Goal: Transaction & Acquisition: Purchase product/service

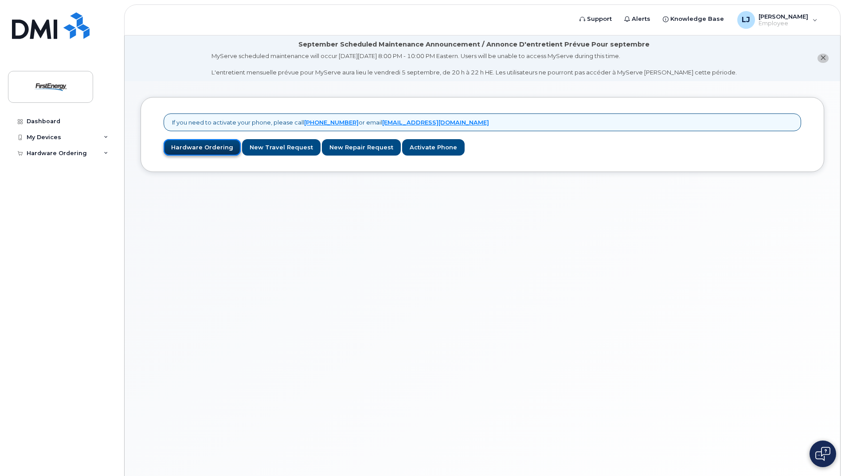
click at [191, 150] on link "Hardware Ordering" at bounding box center [202, 147] width 77 height 16
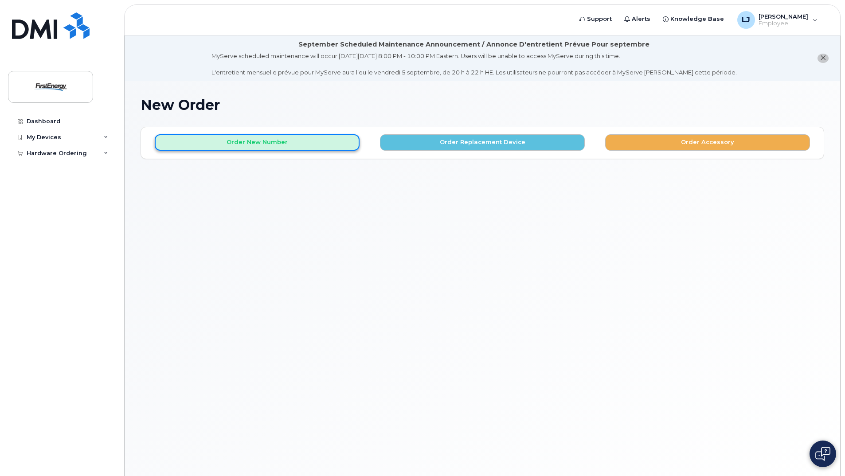
click at [203, 143] on button "Order New Number" at bounding box center [257, 142] width 205 height 16
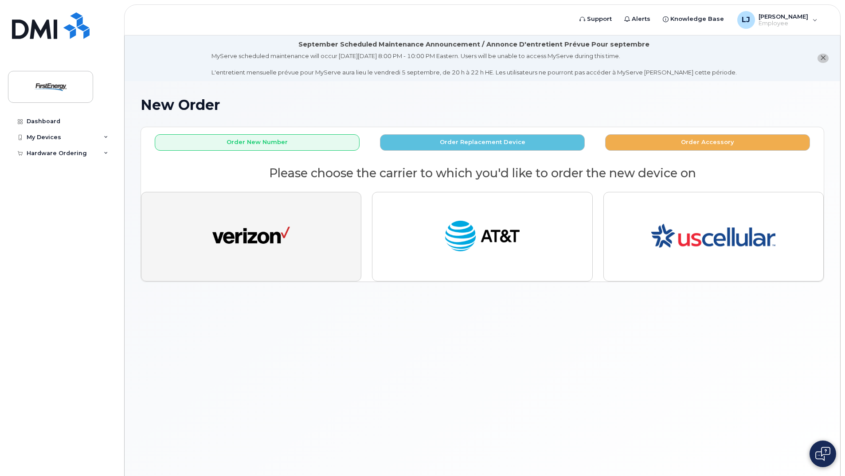
click at [260, 229] on img "button" at bounding box center [251, 237] width 78 height 40
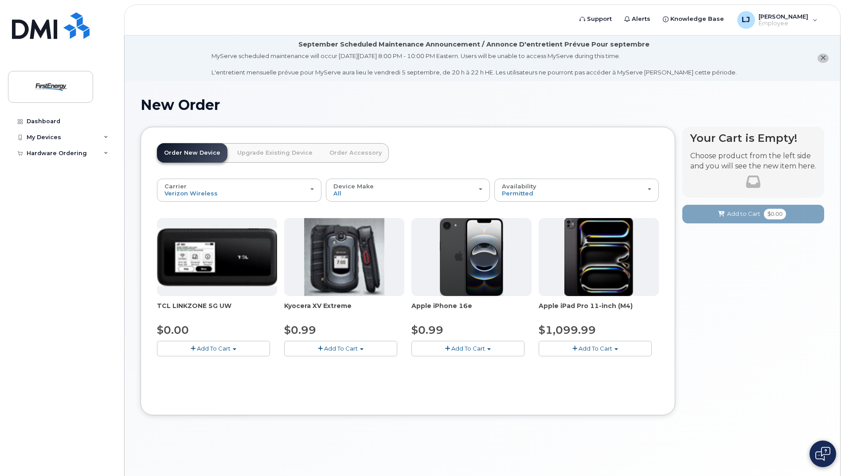
click at [467, 349] on span "Add To Cart" at bounding box center [468, 348] width 34 height 7
click at [461, 363] on link "$0.99 - 2 Year Activation" at bounding box center [457, 364] width 89 height 11
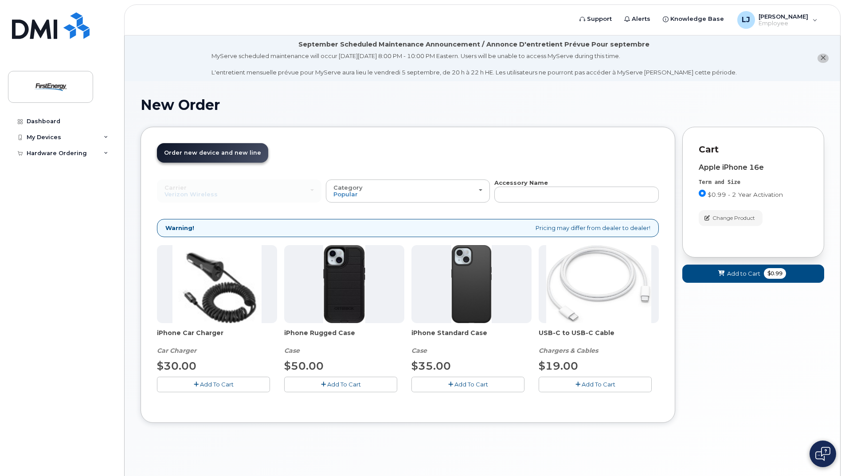
click at [470, 381] on span "Add To Cart" at bounding box center [471, 384] width 34 height 7
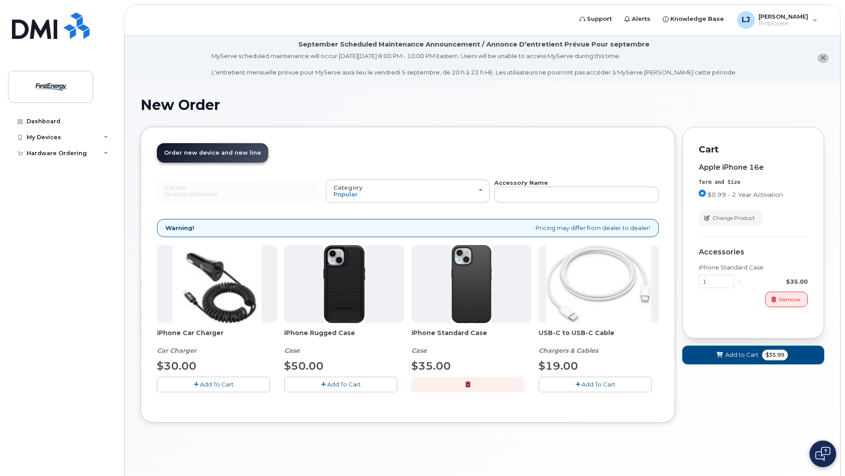
click at [748, 359] on span "Add to Cart" at bounding box center [741, 355] width 33 height 8
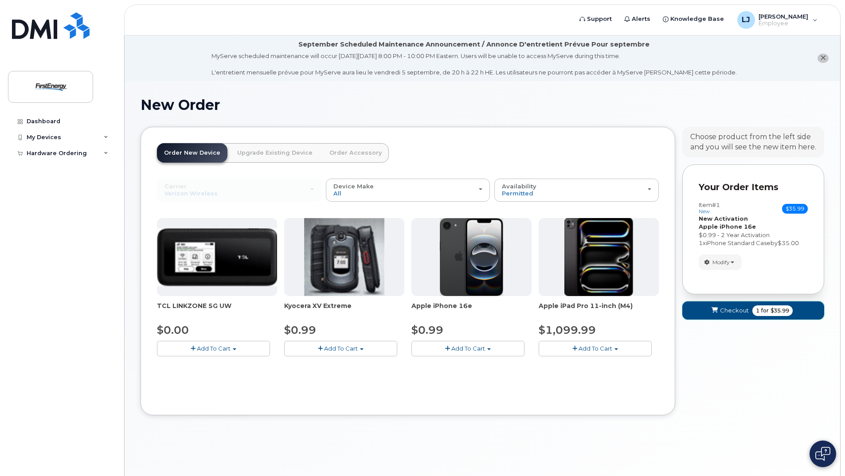
click at [731, 316] on button "Checkout 1 for $35.99" at bounding box center [753, 310] width 142 height 18
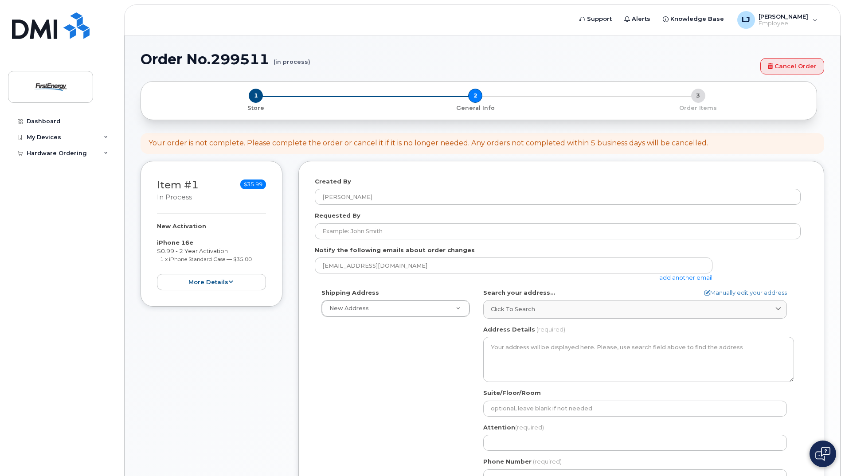
select select
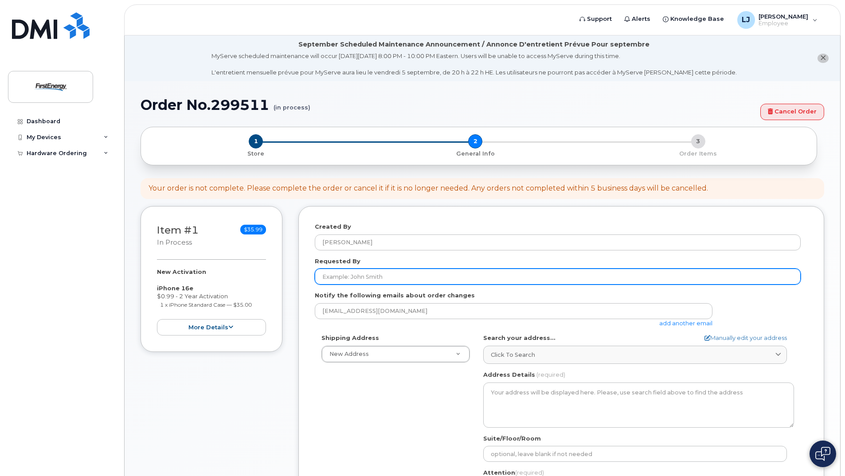
click at [394, 275] on input "Requested By" at bounding box center [558, 277] width 486 height 16
type input "l"
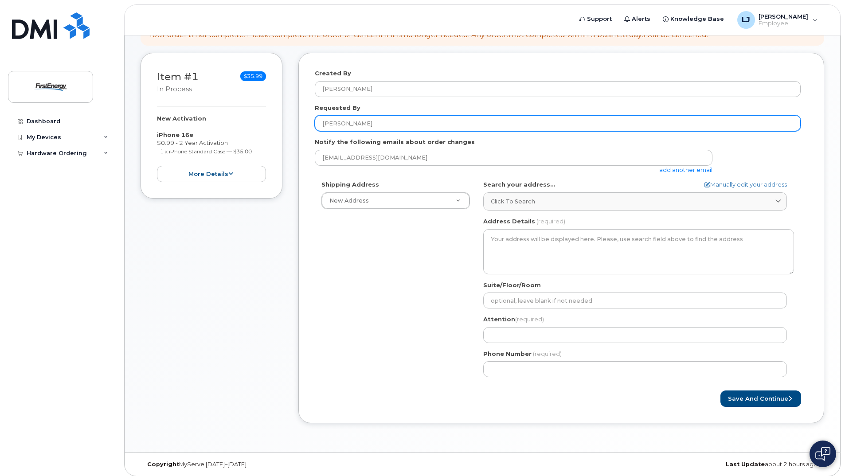
scroll to position [158, 0]
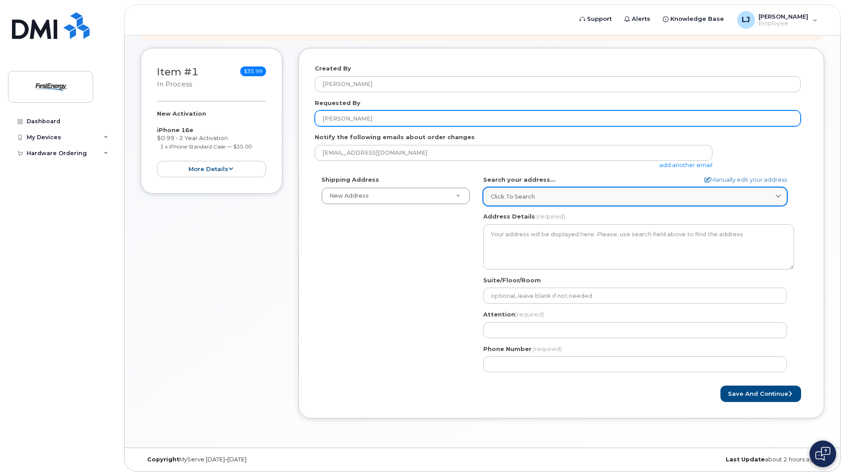
type input "[PERSON_NAME]"
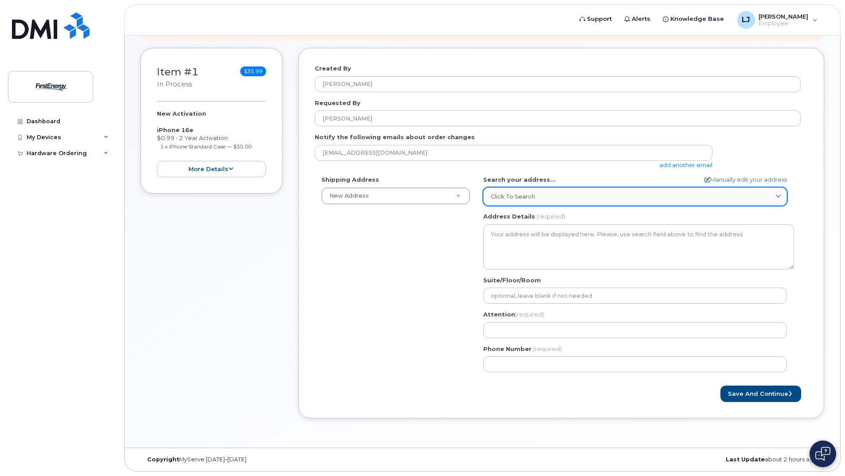
click at [569, 203] on link "Click to search" at bounding box center [635, 196] width 304 height 18
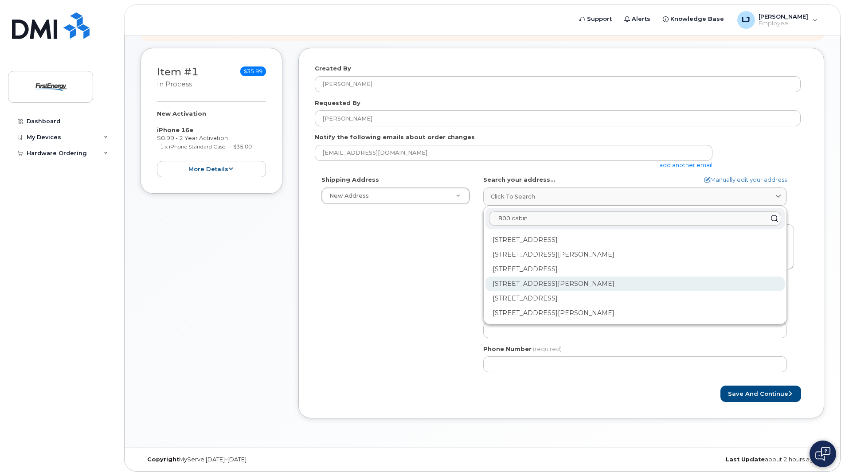
type input "800 cabin"
click at [585, 285] on div "800 Cabin Hill Dr Greensburg PA 15606-0001" at bounding box center [634, 284] width 299 height 15
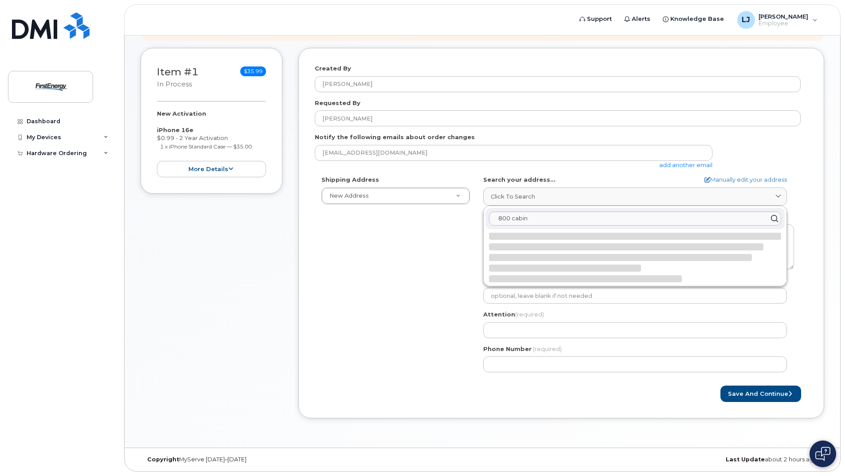
select select
type textarea "800 Cabin Hill Dr GREENSBURG PA 15606-0001 UNITED STATES"
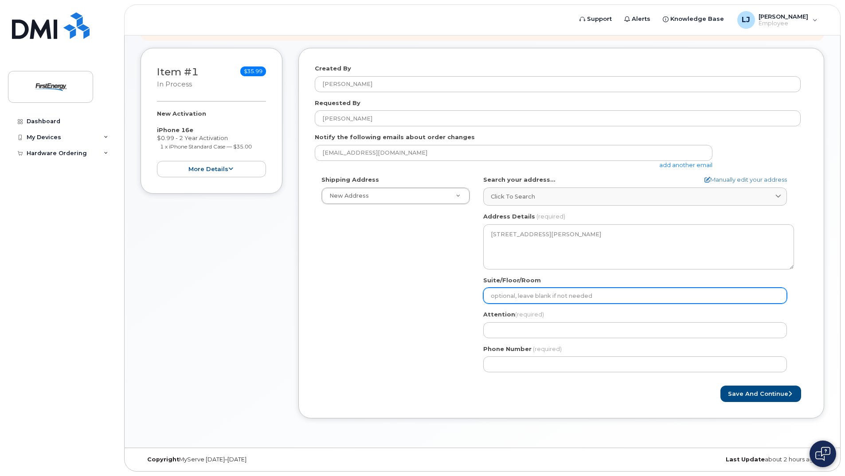
click at [582, 296] on input "Suite/Floor/Room" at bounding box center [635, 296] width 304 height 16
select select
type input "A"
select select
type input "A3"
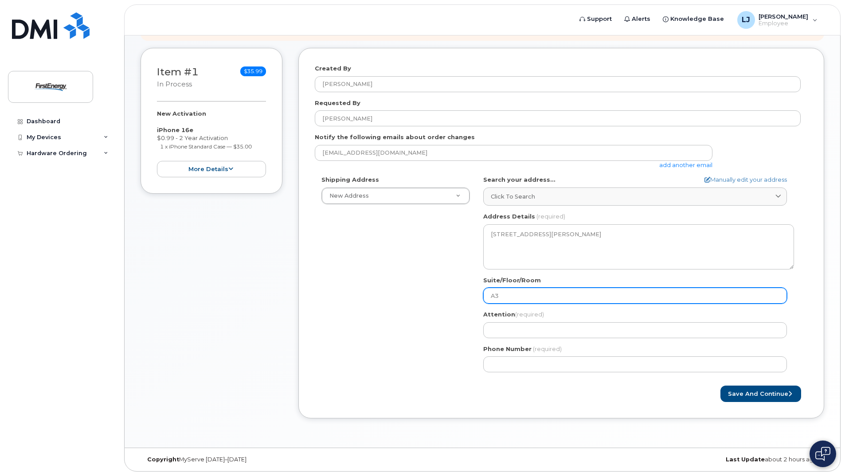
select select
type input "A30"
select select
type input "A300"
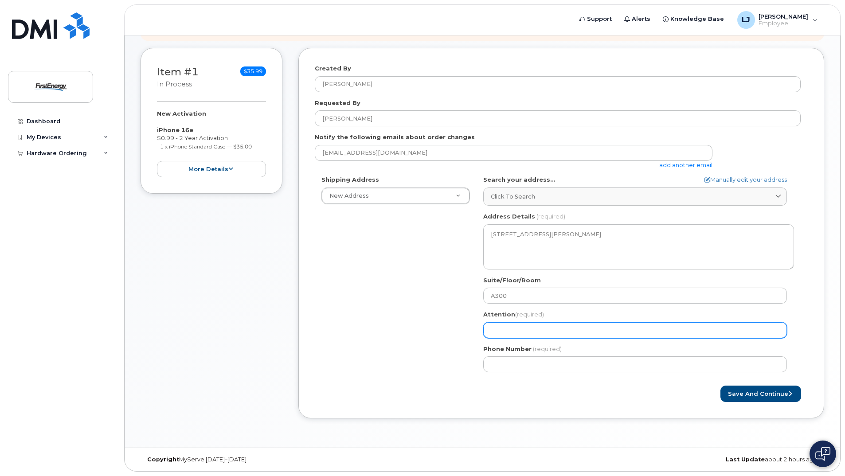
click at [571, 333] on input "Attention (required)" at bounding box center [635, 330] width 304 height 16
select select
type input "J"
select select
type input "Ja"
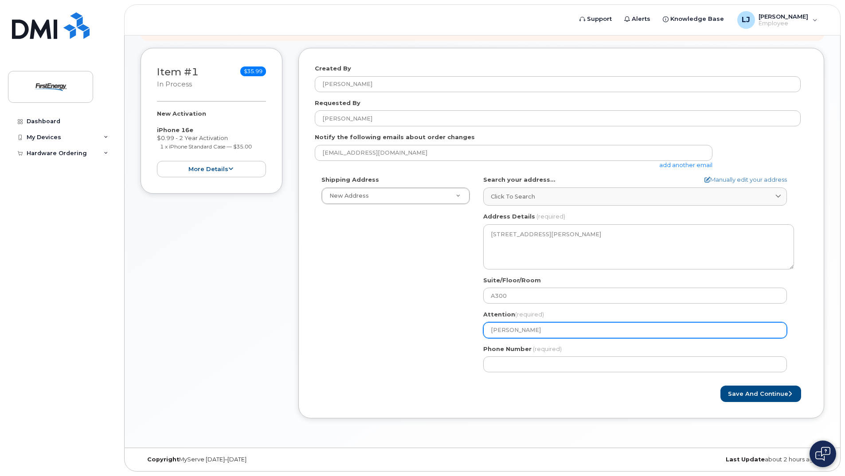
select select
type input "Jac"
select select
type input "Jaco"
select select
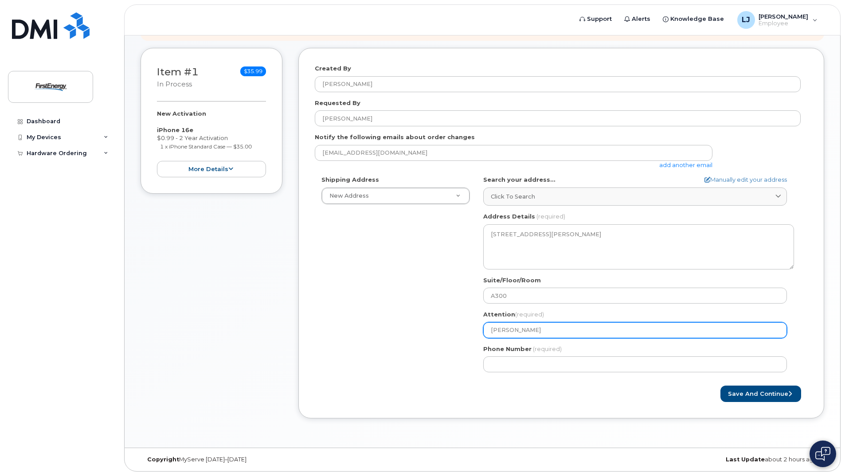
type input "Jacob"
select select
type input "Jacob L"
select select
type input "Jacob Le"
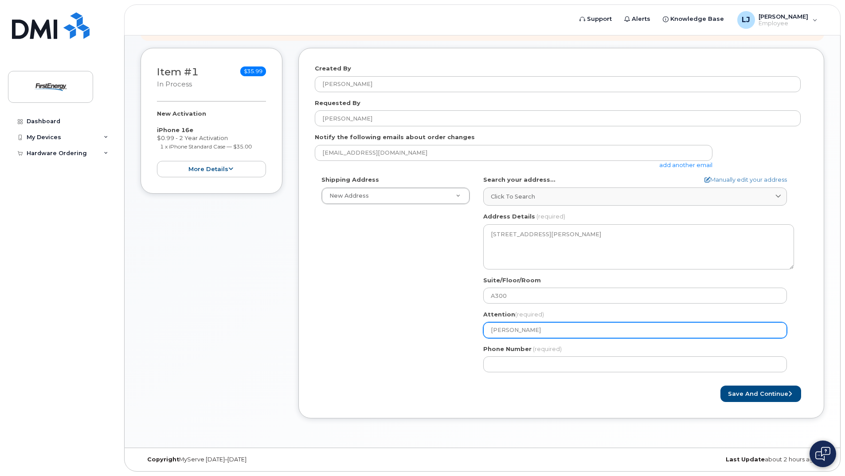
select select
type input "Jacob Lev"
select select
type input "Jacob Leve"
select select
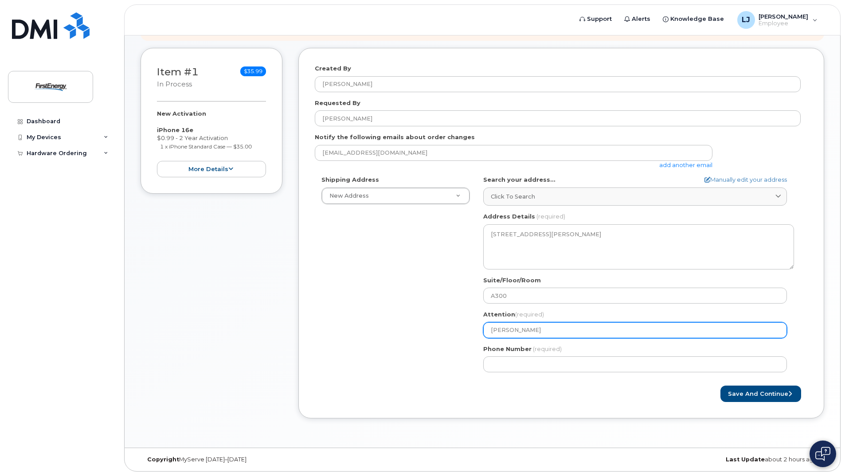
type input "Jacob Leven"
select select
type input "Jacob Levend"
select select
type input "Jacob Levendo"
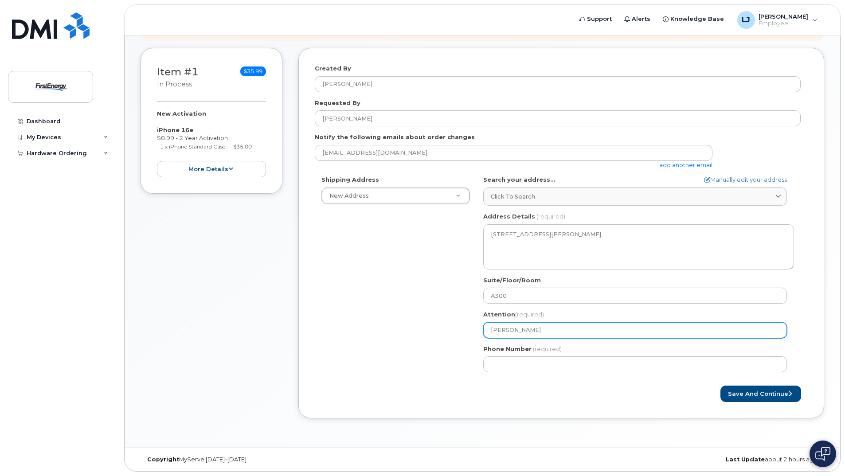
select select
type input "Jacob Levendos"
select select
type input "Jacob Levendosk"
select select
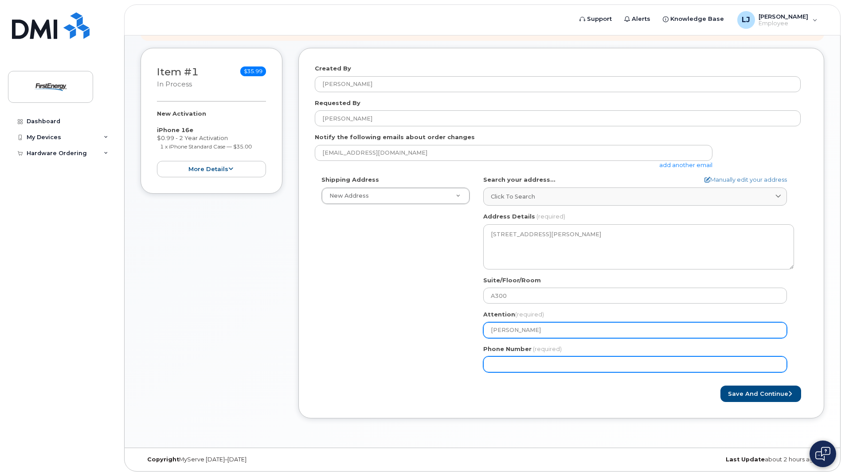
type input "Jacob Levendosky"
click at [594, 360] on input "Phone Number" at bounding box center [635, 364] width 304 height 16
type input "724830582"
select select
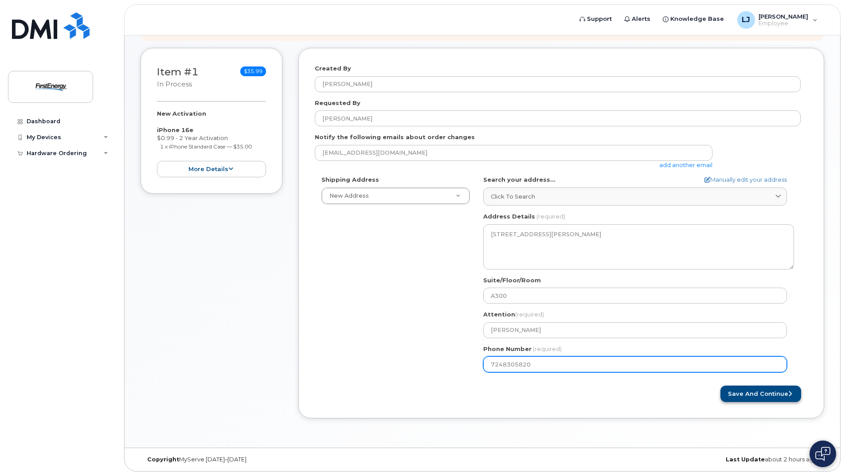
type input "7248305820"
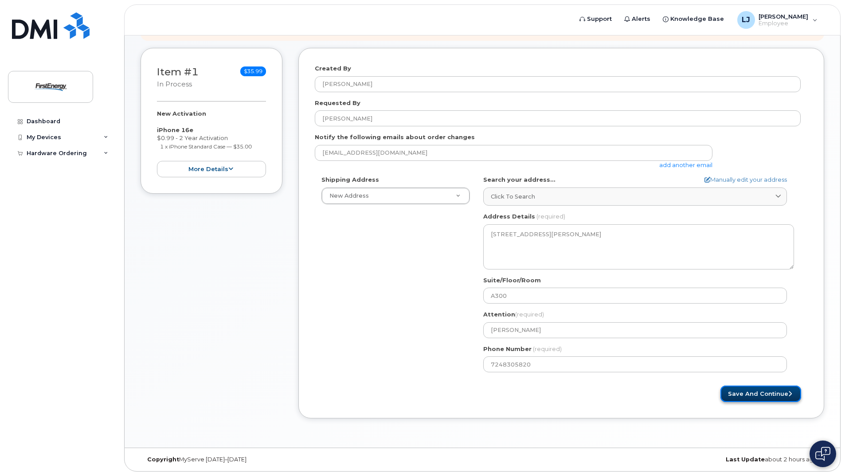
click at [742, 394] on button "Save and Continue" at bounding box center [760, 394] width 81 height 16
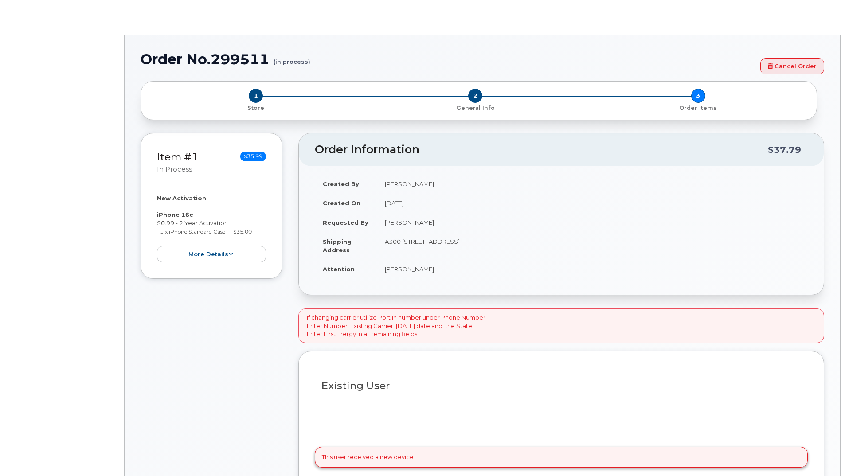
select select "1662235"
radio input "true"
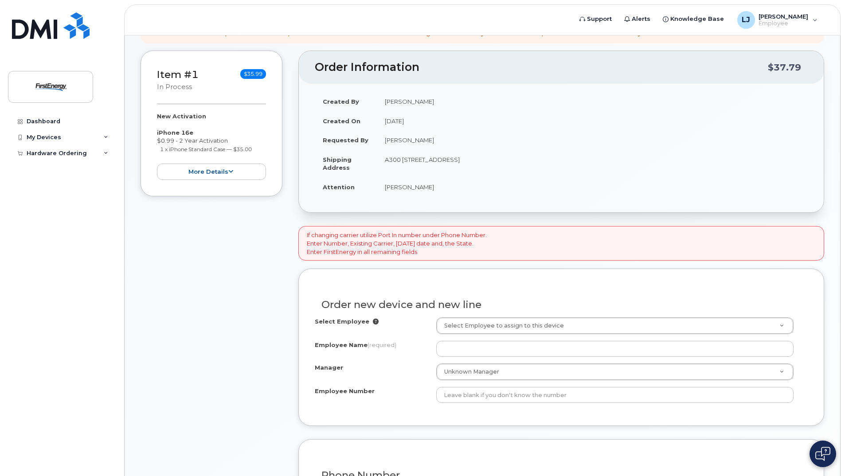
scroll to position [177, 0]
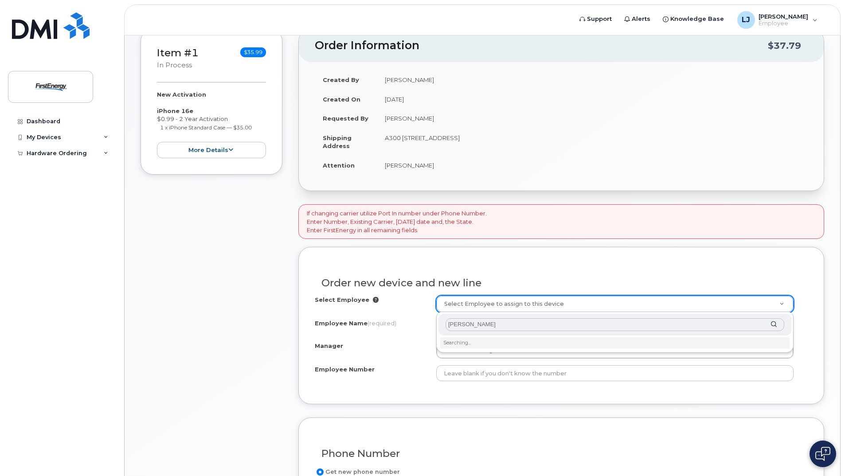
type input "J"
type input "L"
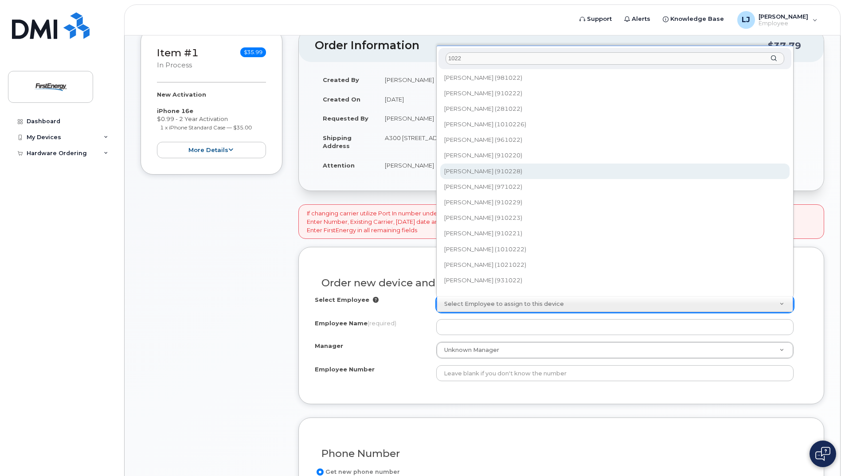
scroll to position [121, 0]
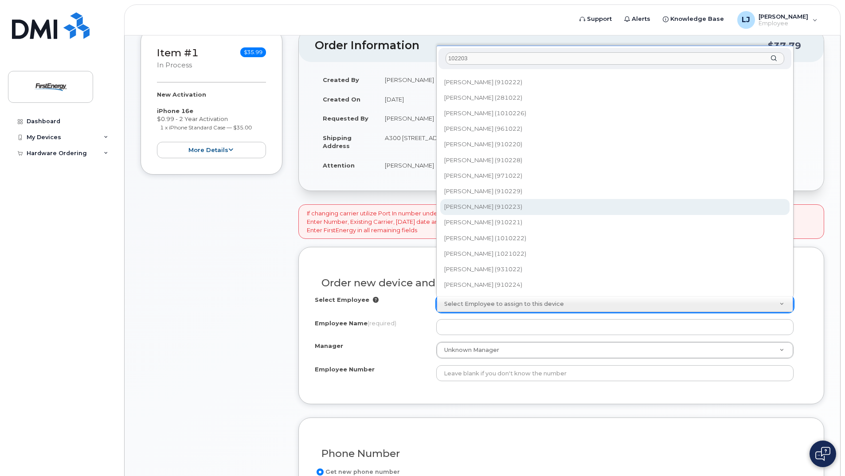
type input "1022032"
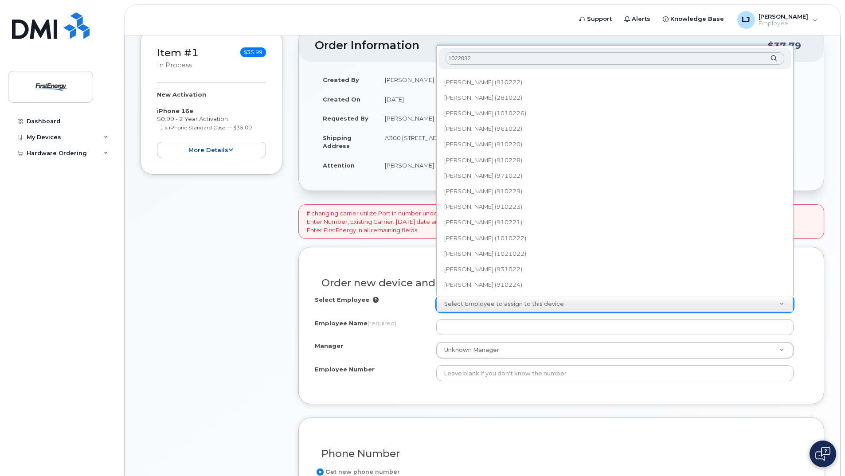
scroll to position [0, 0]
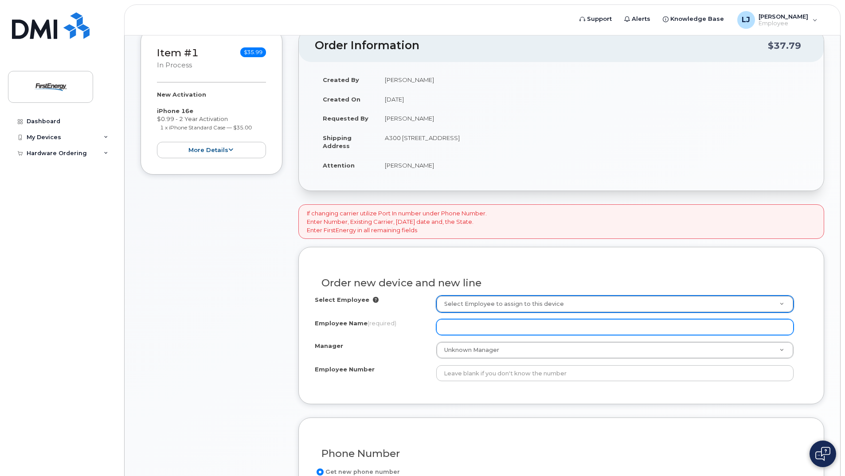
click at [516, 328] on input "Employee Name (required)" at bounding box center [614, 327] width 357 height 16
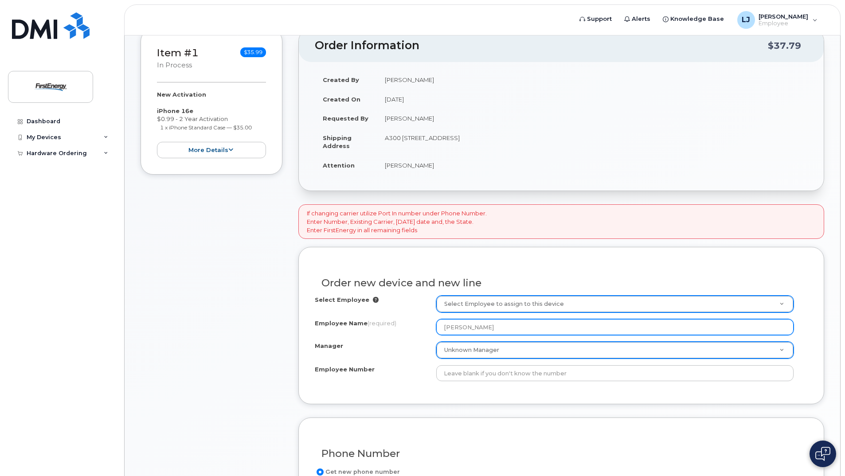
type input "Jacob Levendosky"
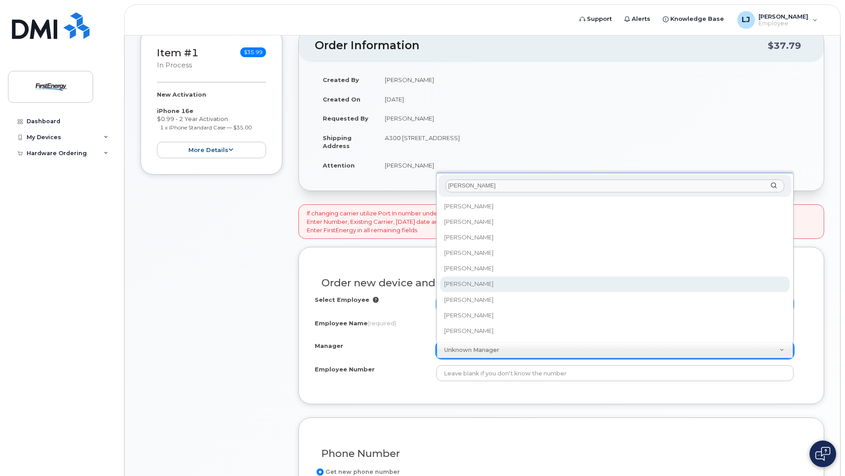
type input "amy"
select select "2082147"
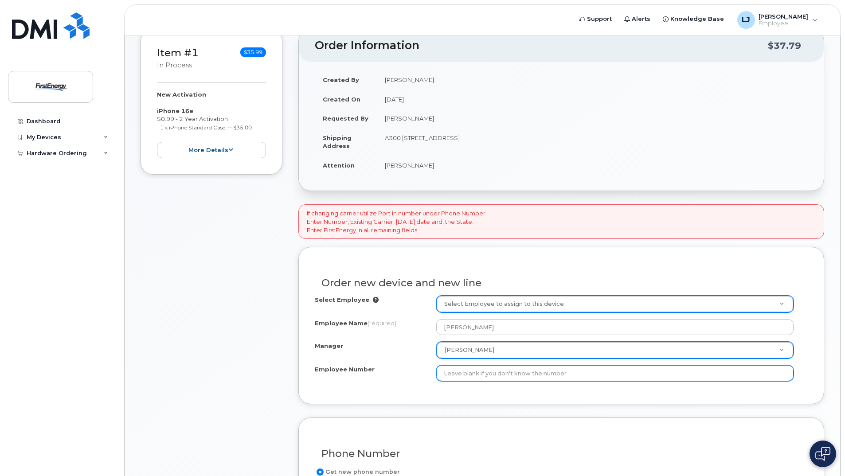
click at [526, 371] on input "Employee Number" at bounding box center [614, 373] width 357 height 16
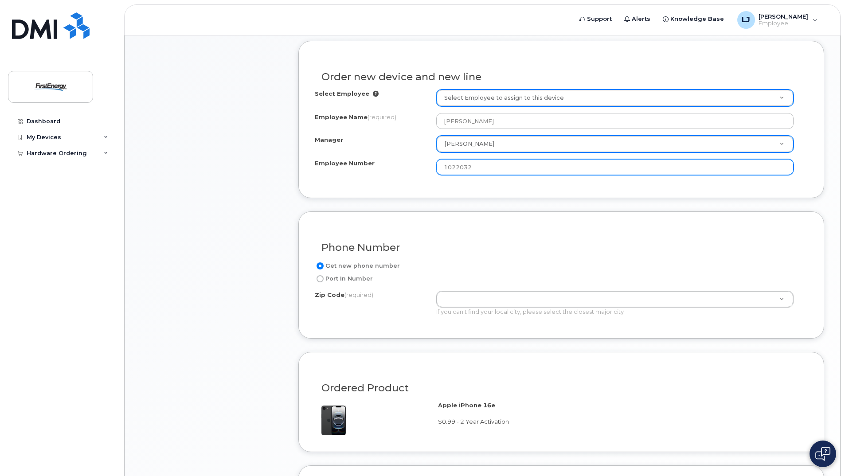
scroll to position [399, 0]
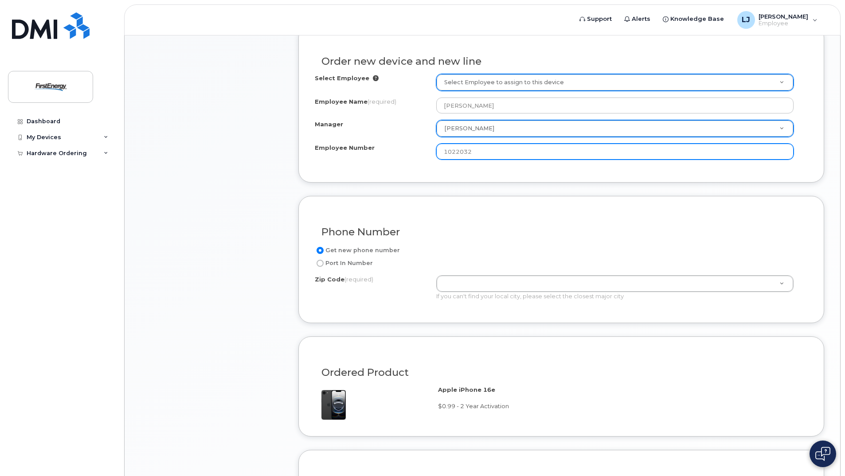
type input "1022032"
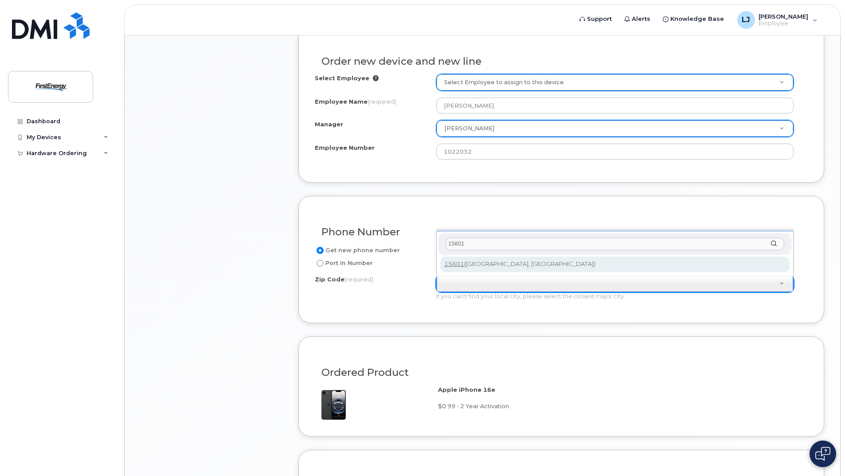
type input "15601"
type input "15601 (Greensburg, PA)"
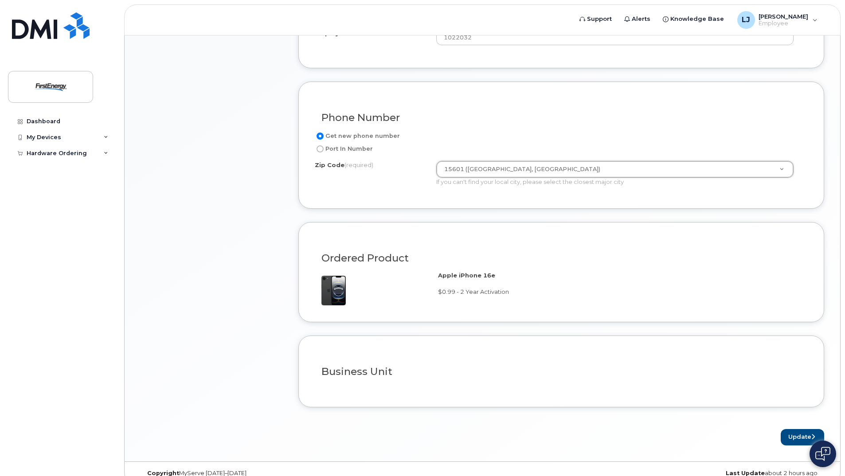
scroll to position [527, 0]
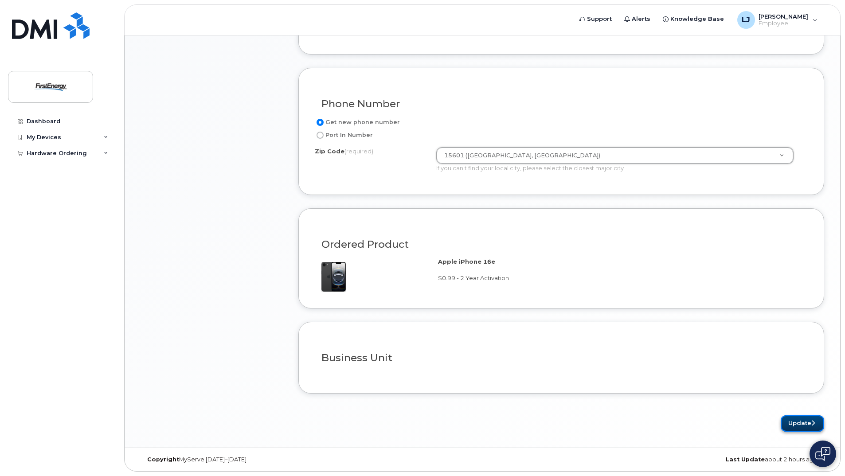
click at [788, 422] on button "Update" at bounding box center [801, 423] width 43 height 16
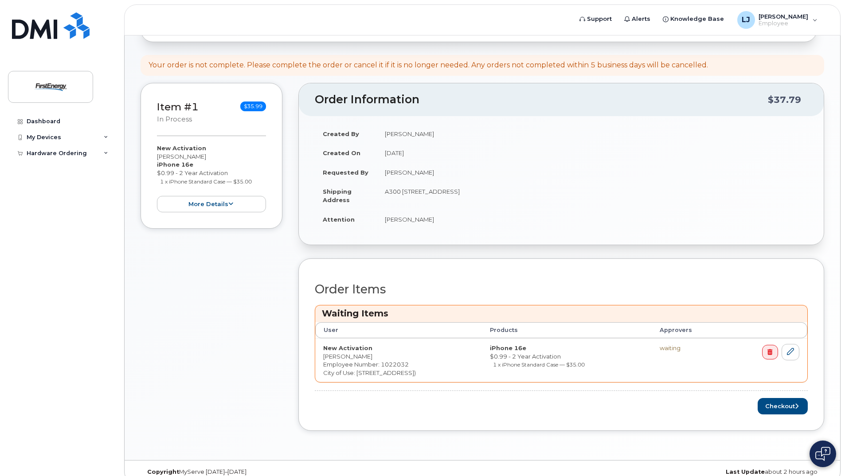
scroll to position [174, 0]
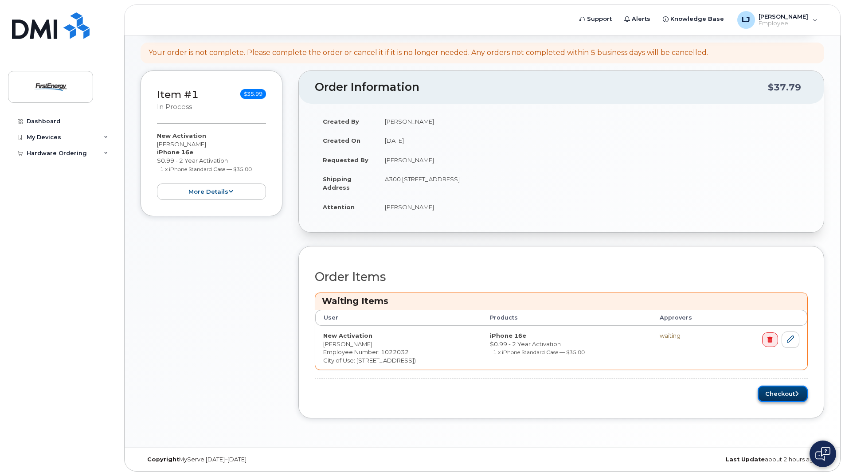
click at [780, 395] on button "Checkout" at bounding box center [782, 394] width 50 height 16
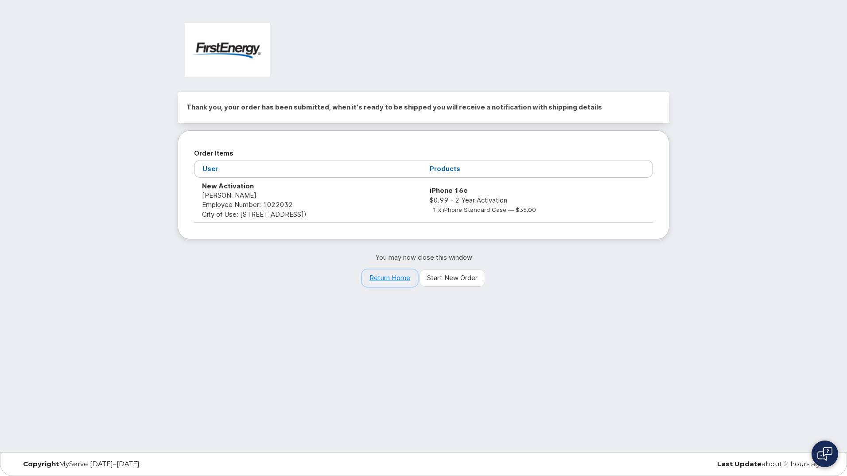
click at [398, 282] on link "Return Home" at bounding box center [390, 278] width 56 height 18
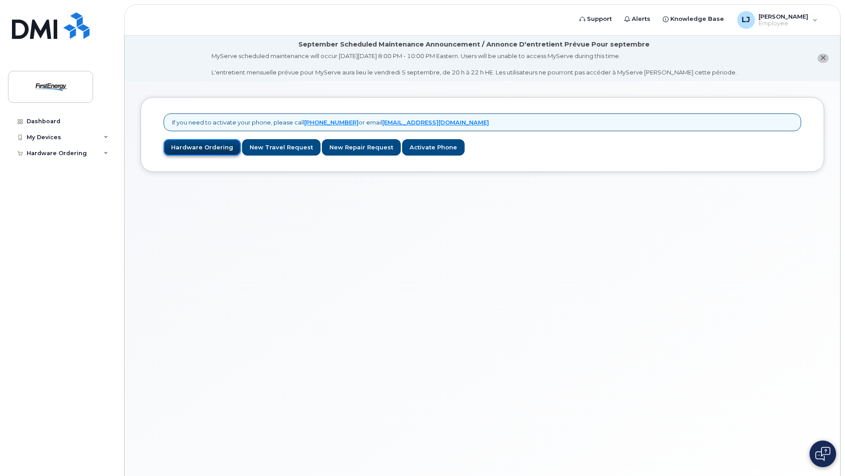
click at [204, 153] on link "Hardware Ordering" at bounding box center [202, 147] width 77 height 16
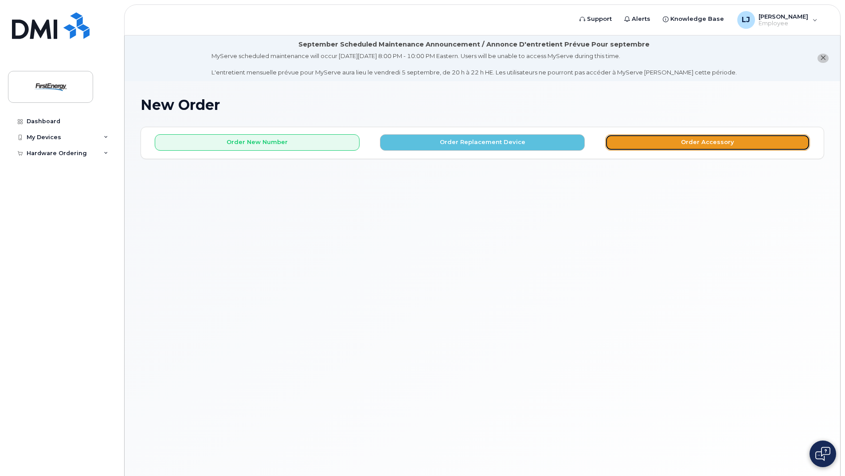
click at [683, 142] on button "Order Accessory" at bounding box center [707, 142] width 205 height 16
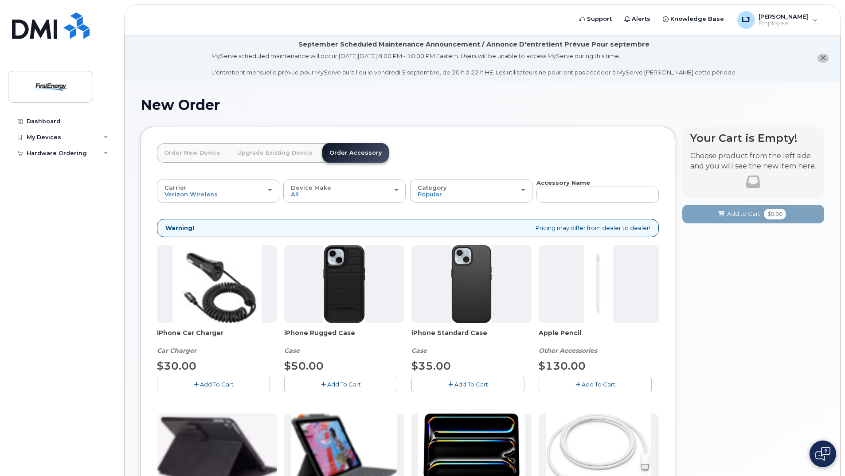
click at [195, 152] on link "Order New Device" at bounding box center [192, 153] width 70 height 20
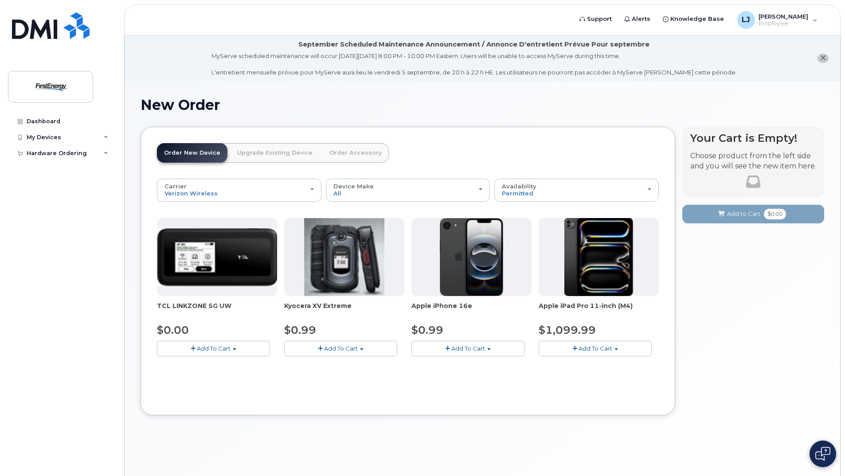
click at [289, 156] on link "Upgrade Existing Device" at bounding box center [275, 153] width 90 height 20
